Goal: Navigation & Orientation: Find specific page/section

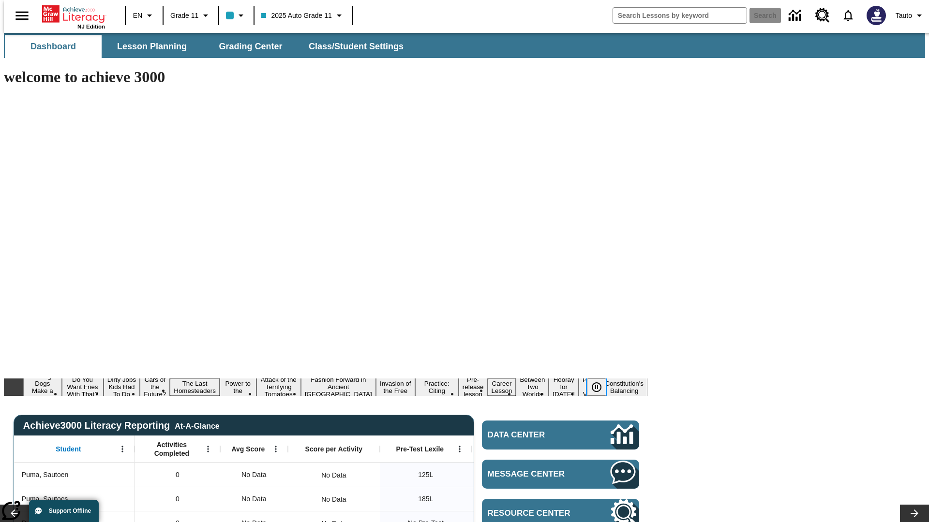
click at [600, 382] on icon "Pause" at bounding box center [597, 388] width 12 height 12
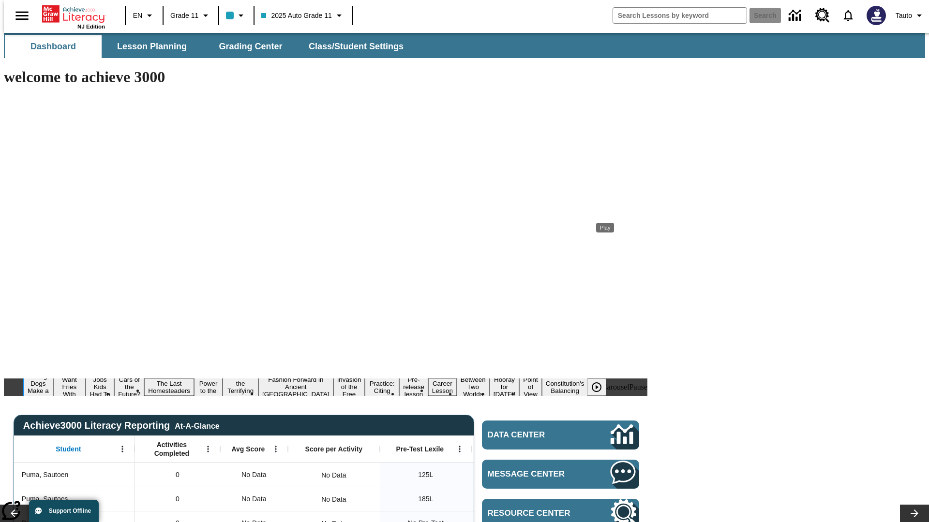
click at [53, 372] on button "Diving Dogs Make a Splash" at bounding box center [38, 387] width 30 height 31
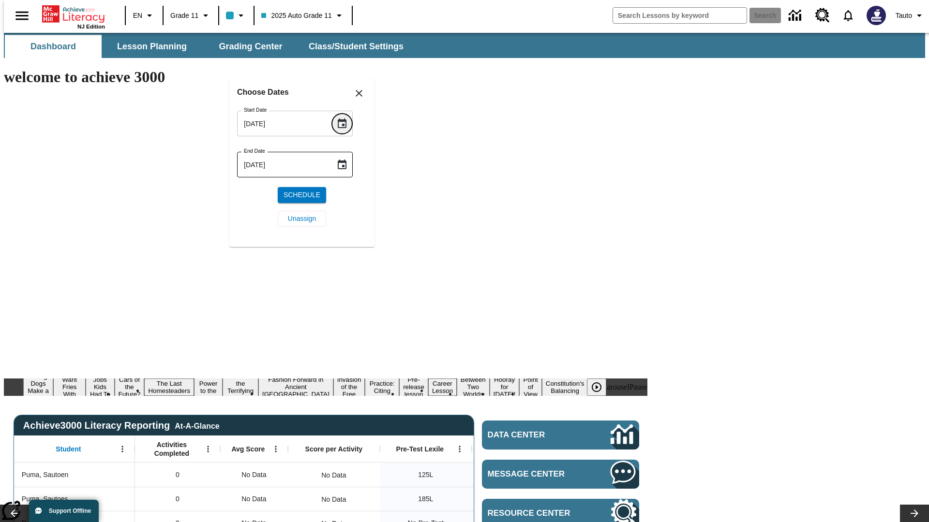
click at [345, 123] on icon "Choose date, selected date is Oct 13, 2025" at bounding box center [342, 123] width 9 height 10
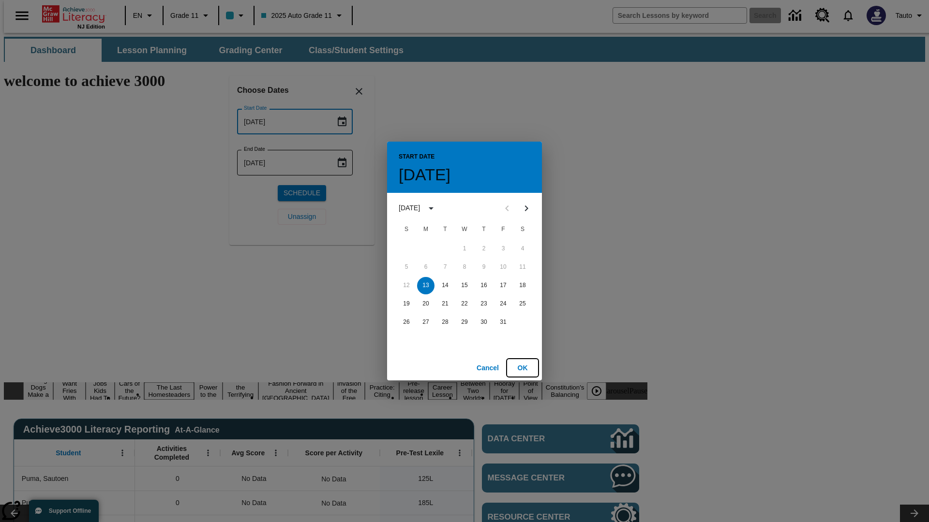
click at [522, 368] on button "OK" at bounding box center [522, 368] width 31 height 18
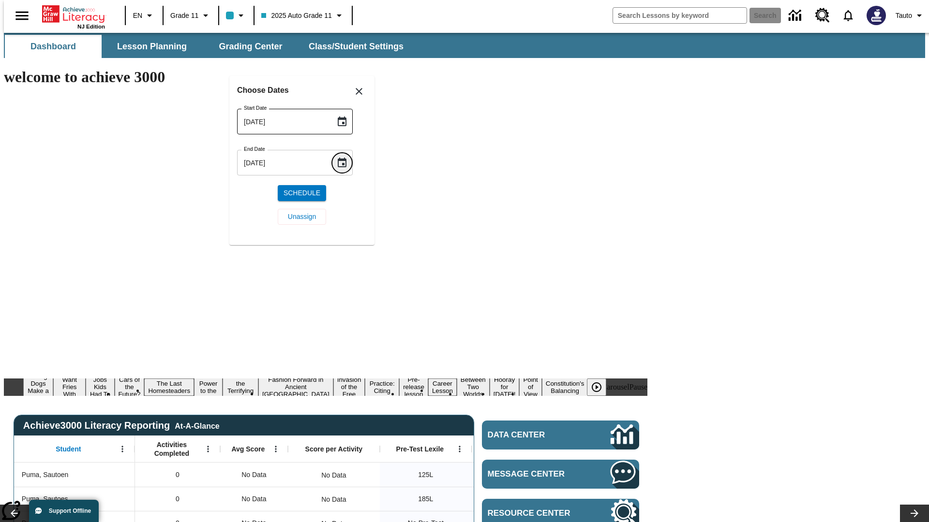
click at [345, 163] on icon "Choose date, selected date is Oct 13, 2025" at bounding box center [342, 163] width 9 height 10
